Goal: Task Accomplishment & Management: Use online tool/utility

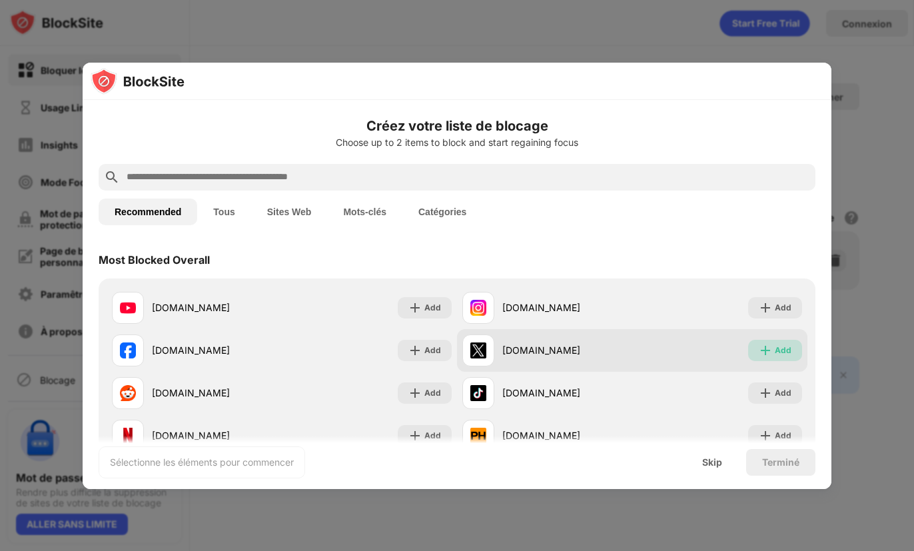
click at [775, 350] on div "Add" at bounding box center [782, 350] width 17 height 13
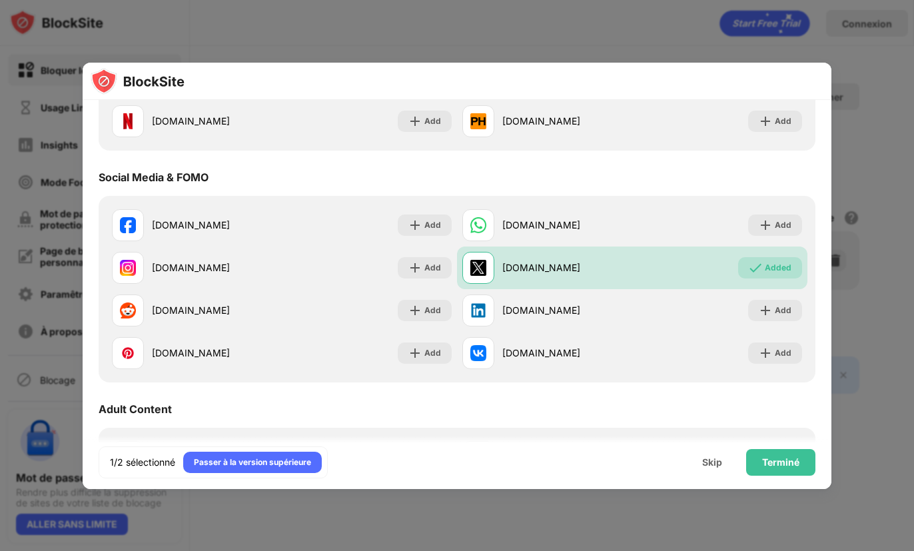
scroll to position [481, 0]
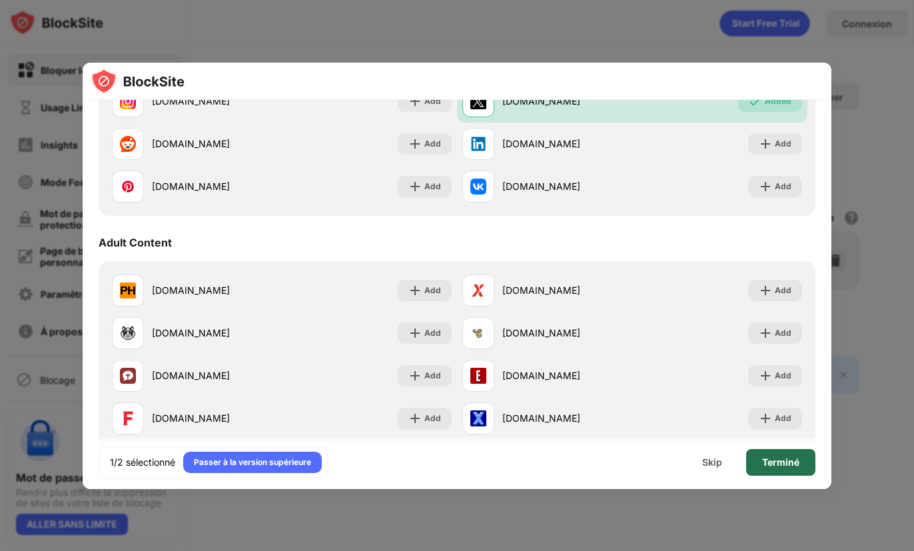
click at [792, 469] on div "Terminé" at bounding box center [780, 462] width 69 height 27
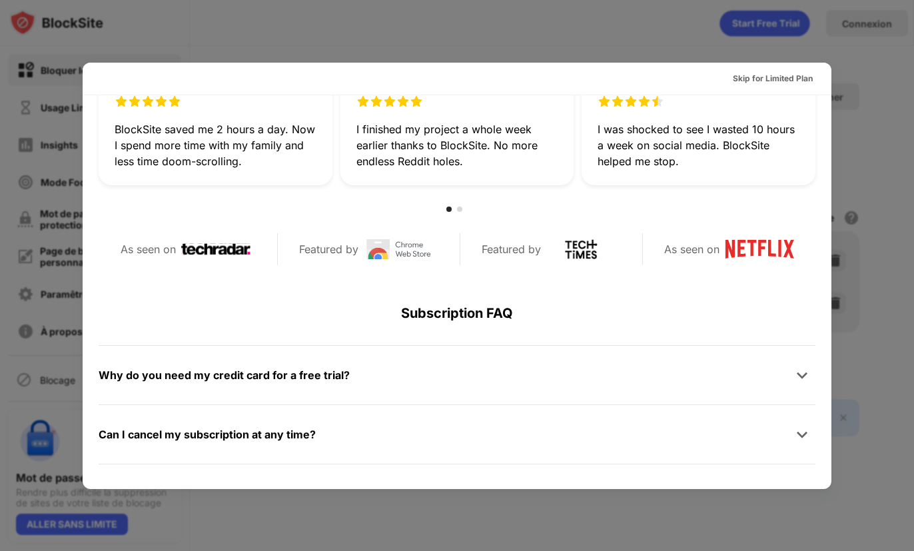
scroll to position [0, 0]
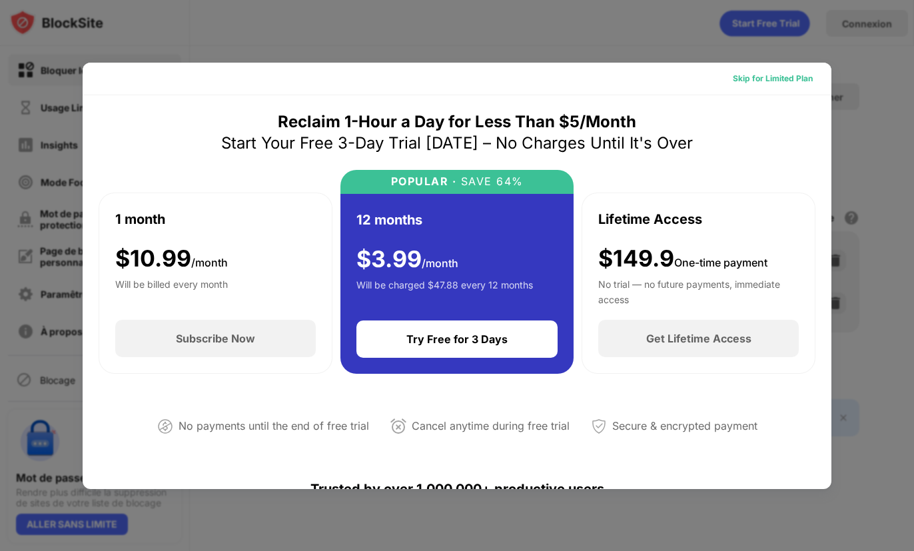
click at [758, 76] on div "Skip for Limited Plan" at bounding box center [773, 78] width 80 height 13
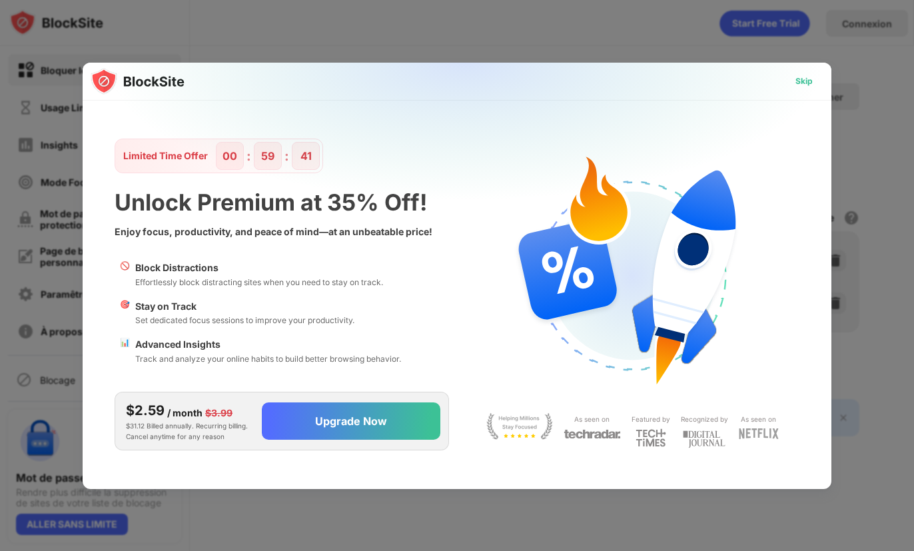
click at [796, 85] on div "Skip" at bounding box center [803, 81] width 17 height 13
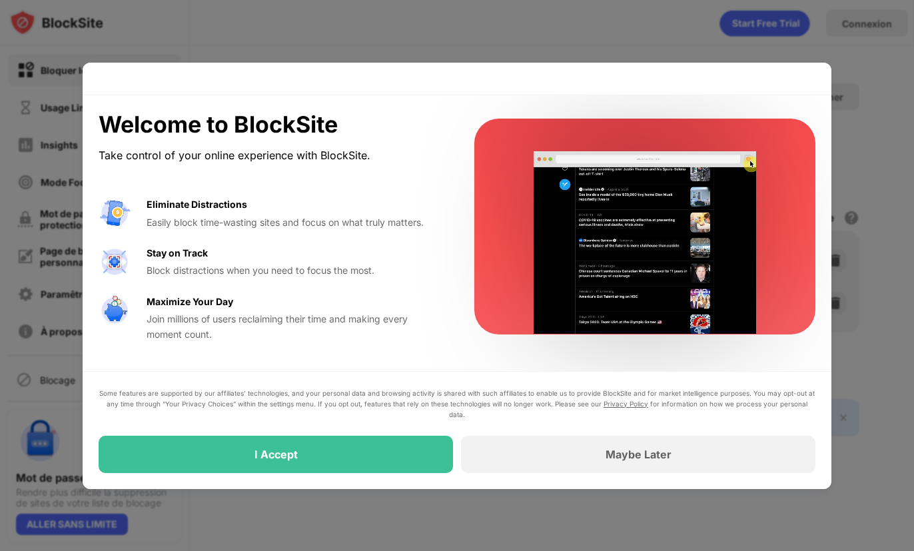
click at [352, 452] on div "I Accept" at bounding box center [276, 454] width 354 height 37
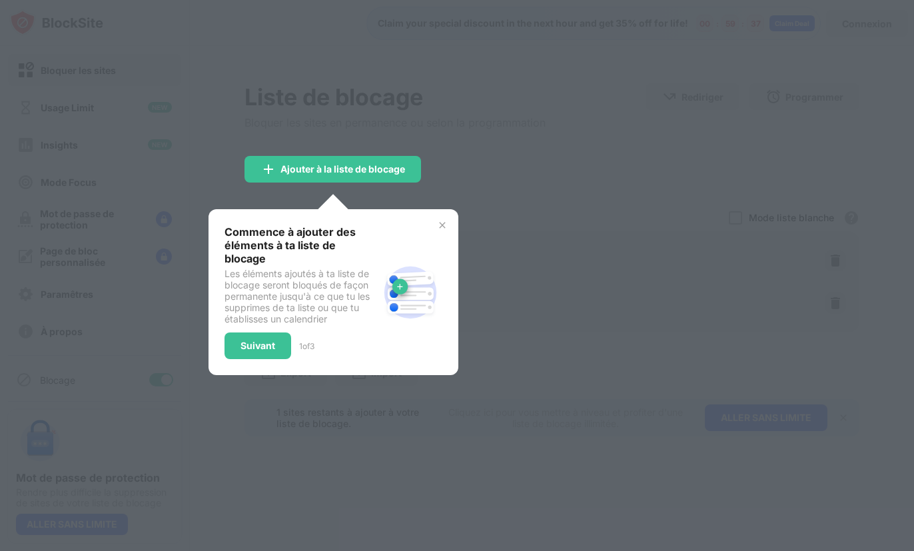
click at [352, 452] on div "I Accept" at bounding box center [276, 454] width 354 height 37
click at [444, 224] on img at bounding box center [442, 225] width 11 height 11
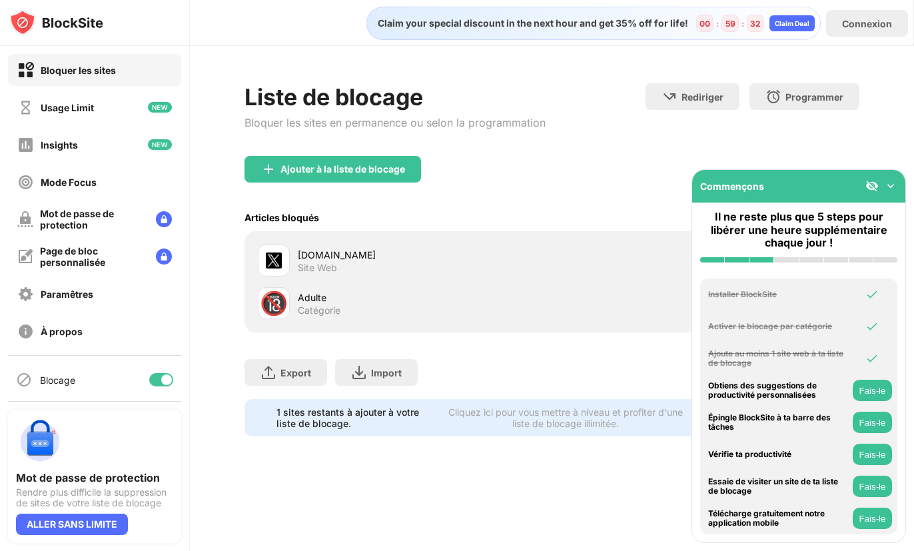
click at [885, 188] on img at bounding box center [890, 185] width 13 height 13
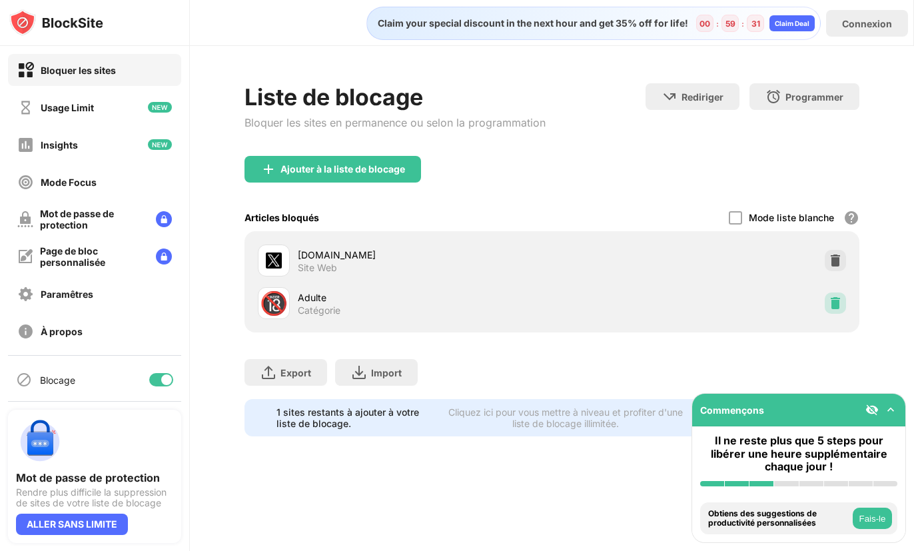
click at [829, 303] on img at bounding box center [834, 302] width 13 height 13
